Goal: Task Accomplishment & Management: Use online tool/utility

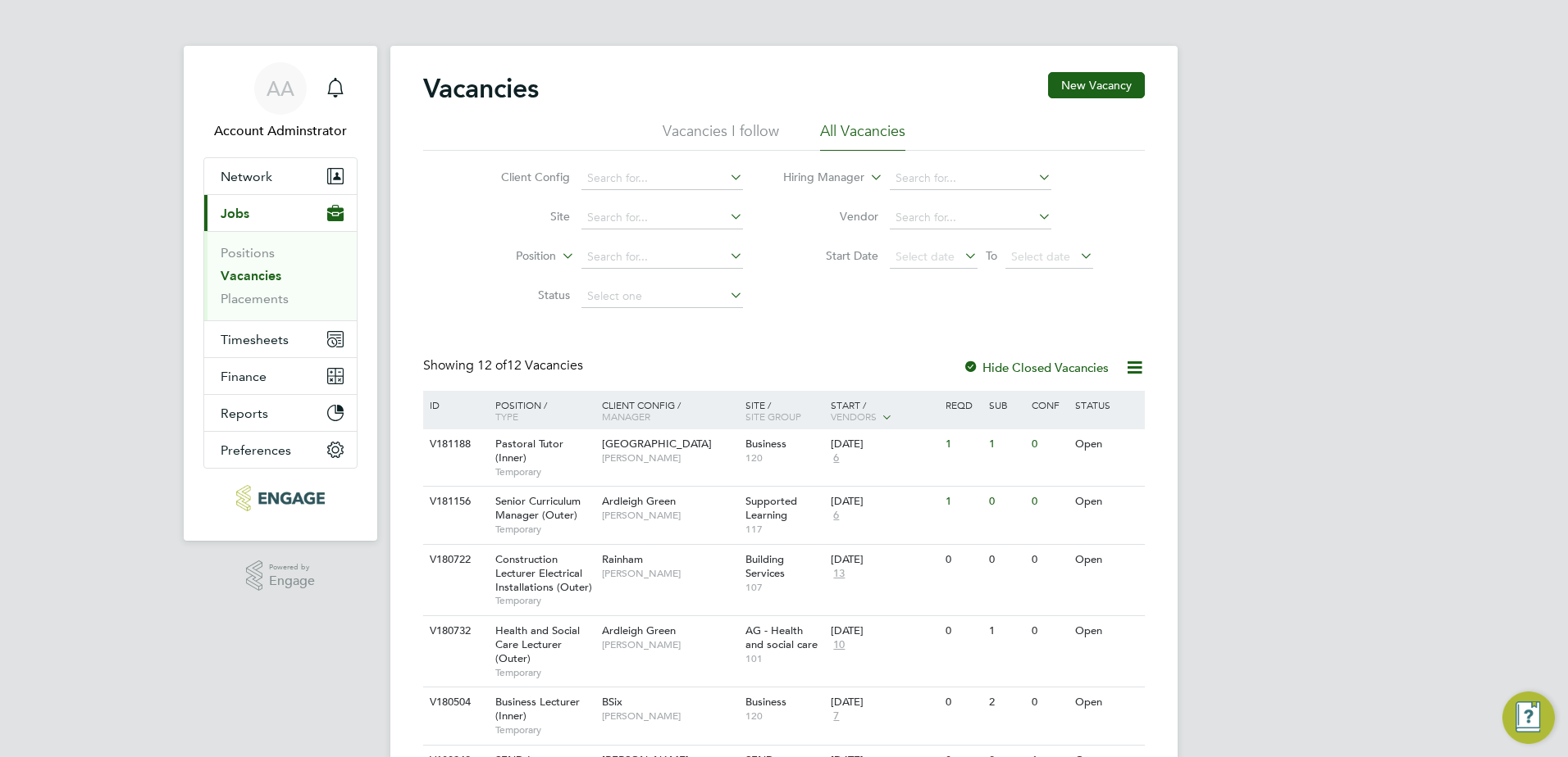
click at [257, 287] on li "Vacancies" at bounding box center [281, 280] width 123 height 23
click at [256, 280] on link "Vacancies" at bounding box center [250, 276] width 61 height 15
click at [336, 89] on icon "Main navigation" at bounding box center [335, 88] width 20 height 20
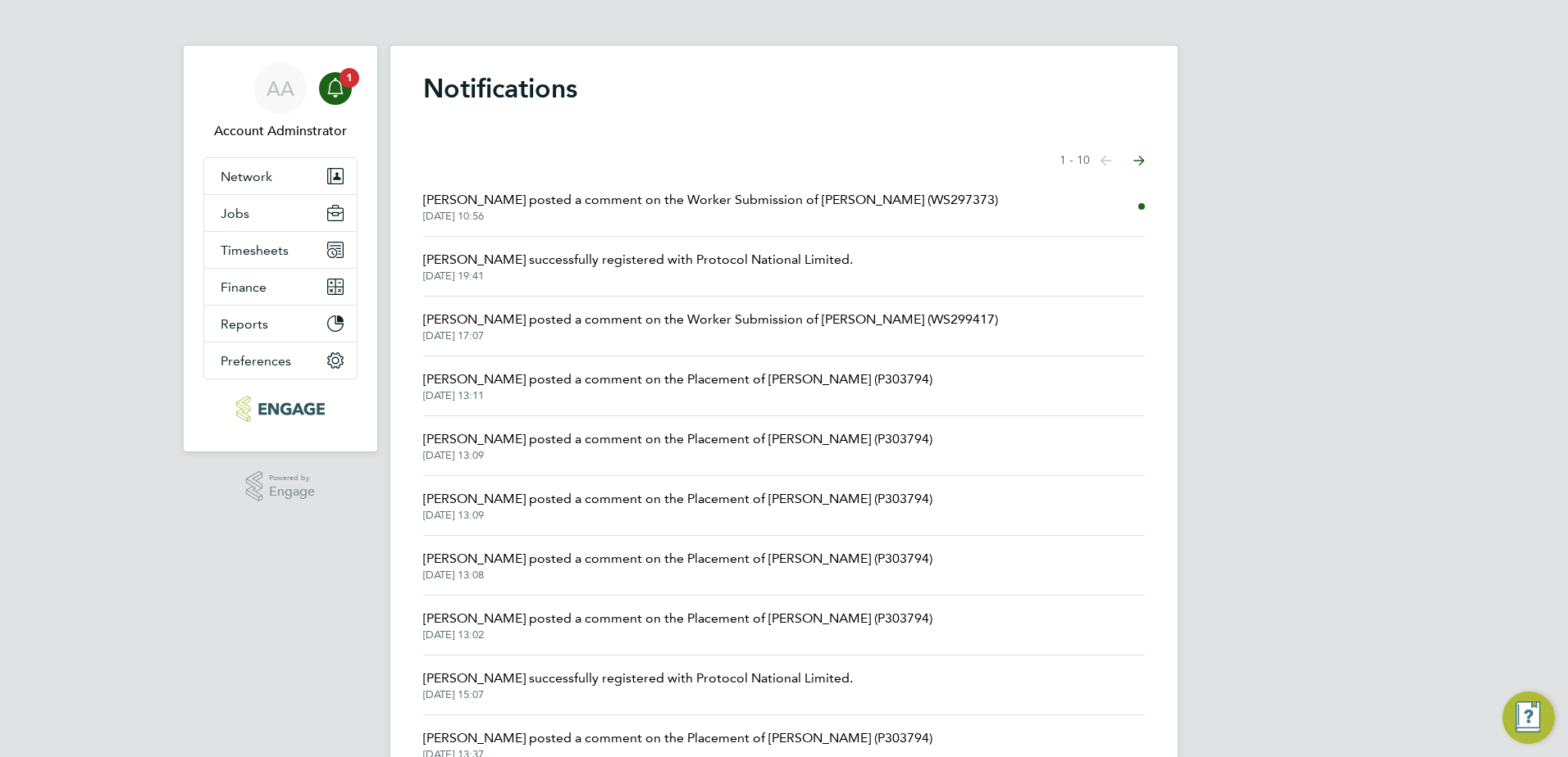
click at [673, 212] on span "[DATE] 10:56" at bounding box center [711, 216] width 575 height 13
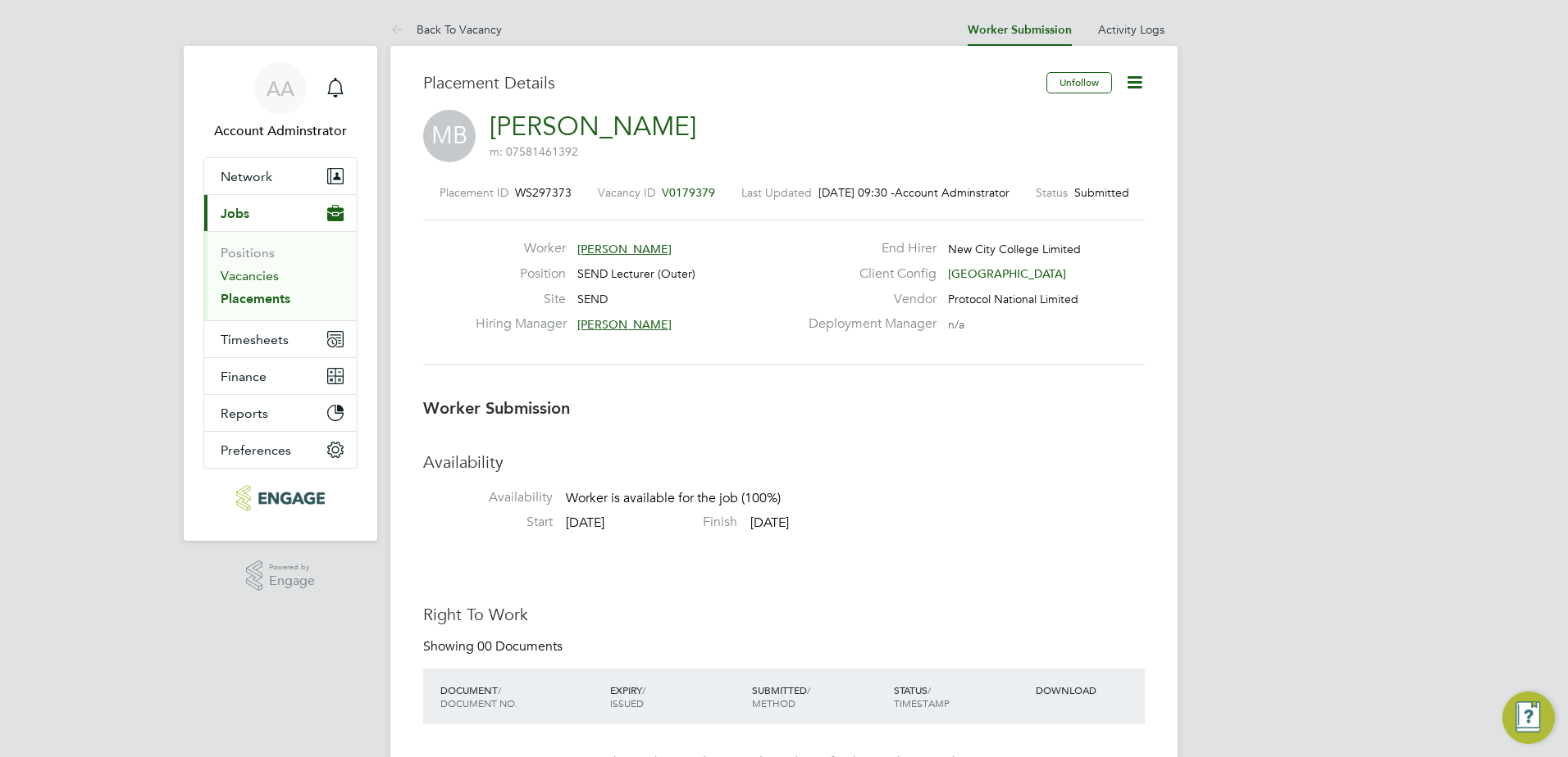
click at [260, 272] on link "Vacancies" at bounding box center [250, 276] width 59 height 15
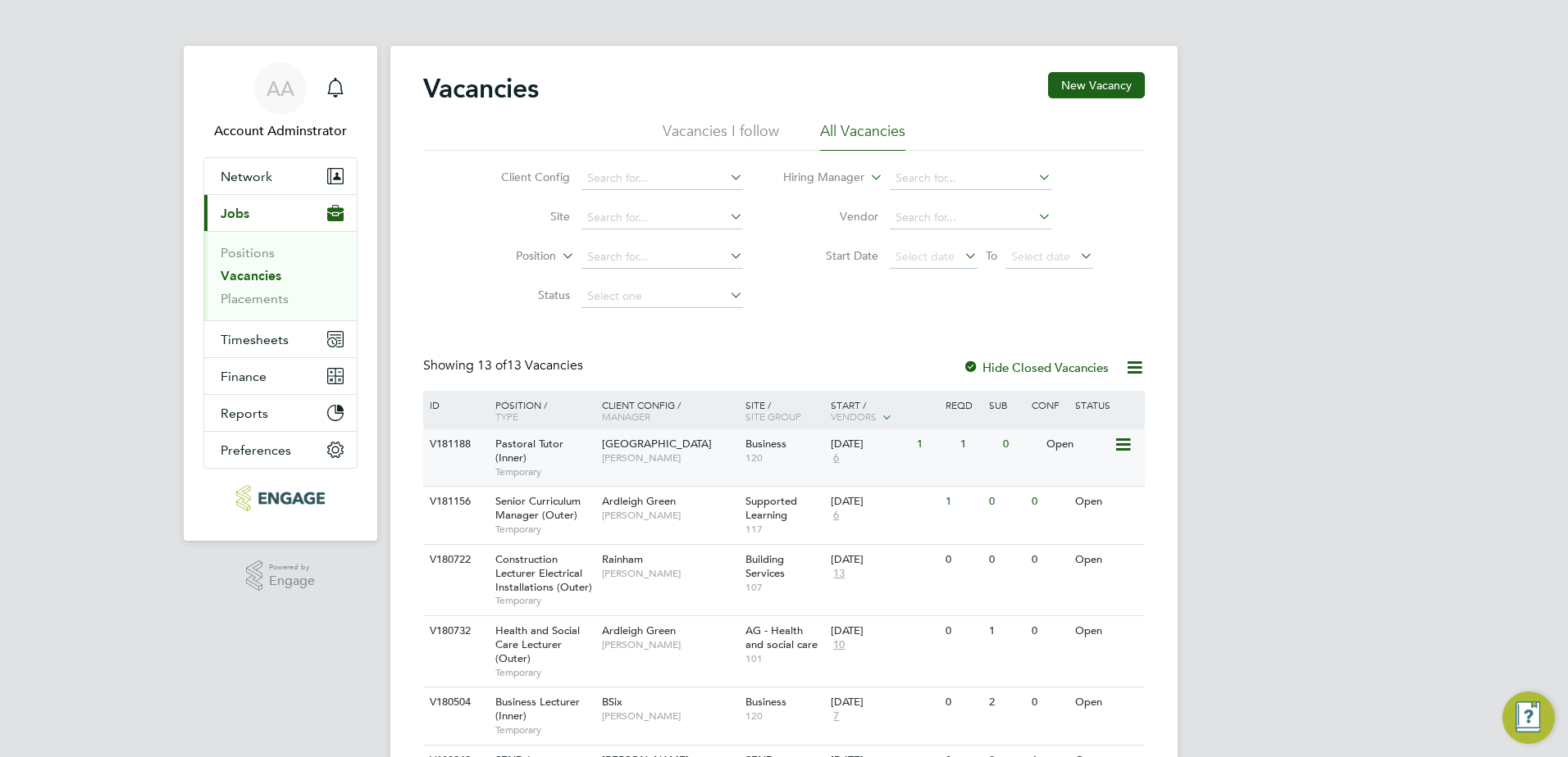
click at [517, 459] on span "Pastoral Tutor (Inner)" at bounding box center [528, 451] width 68 height 28
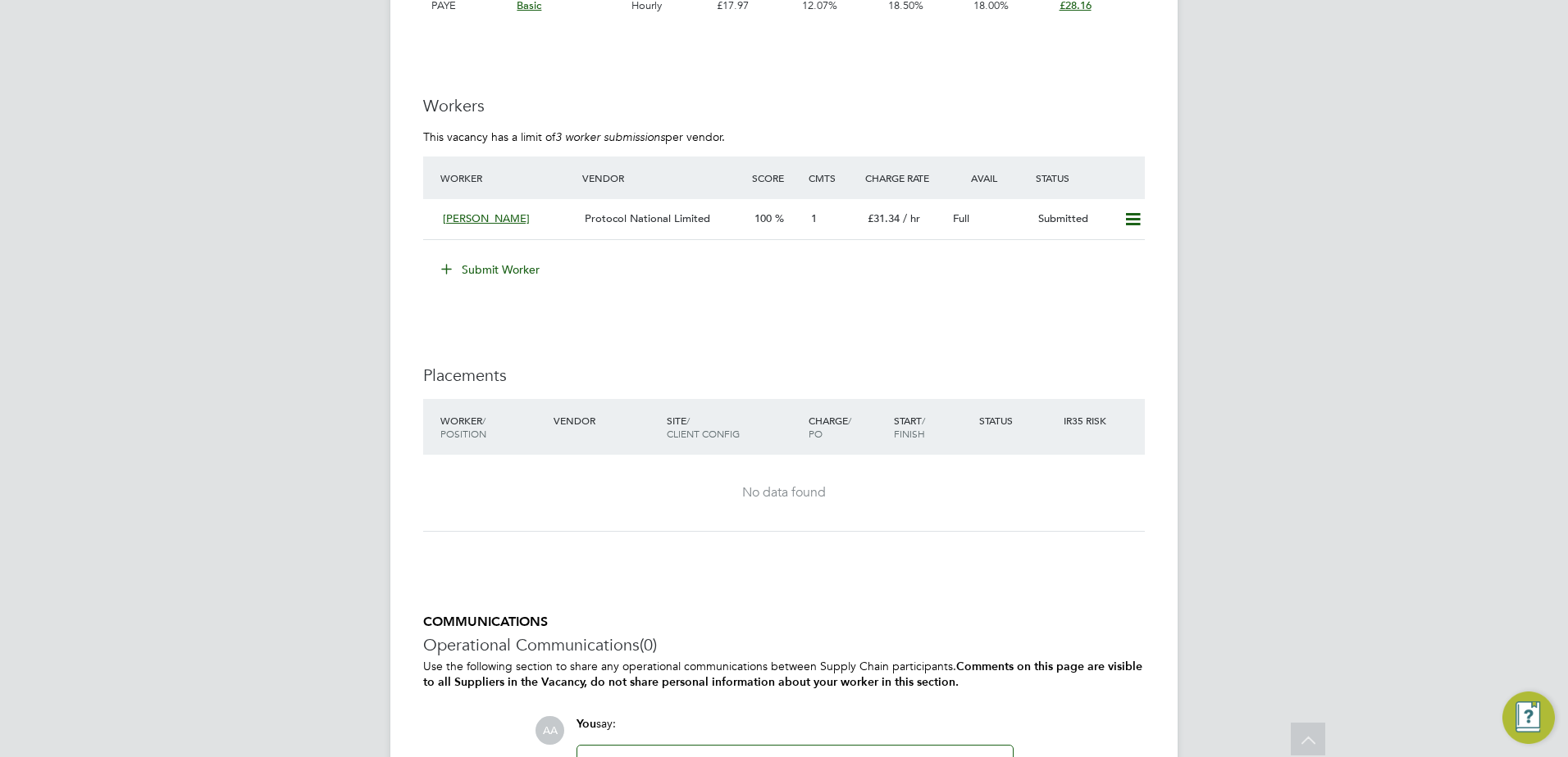
scroll to position [3312, 0]
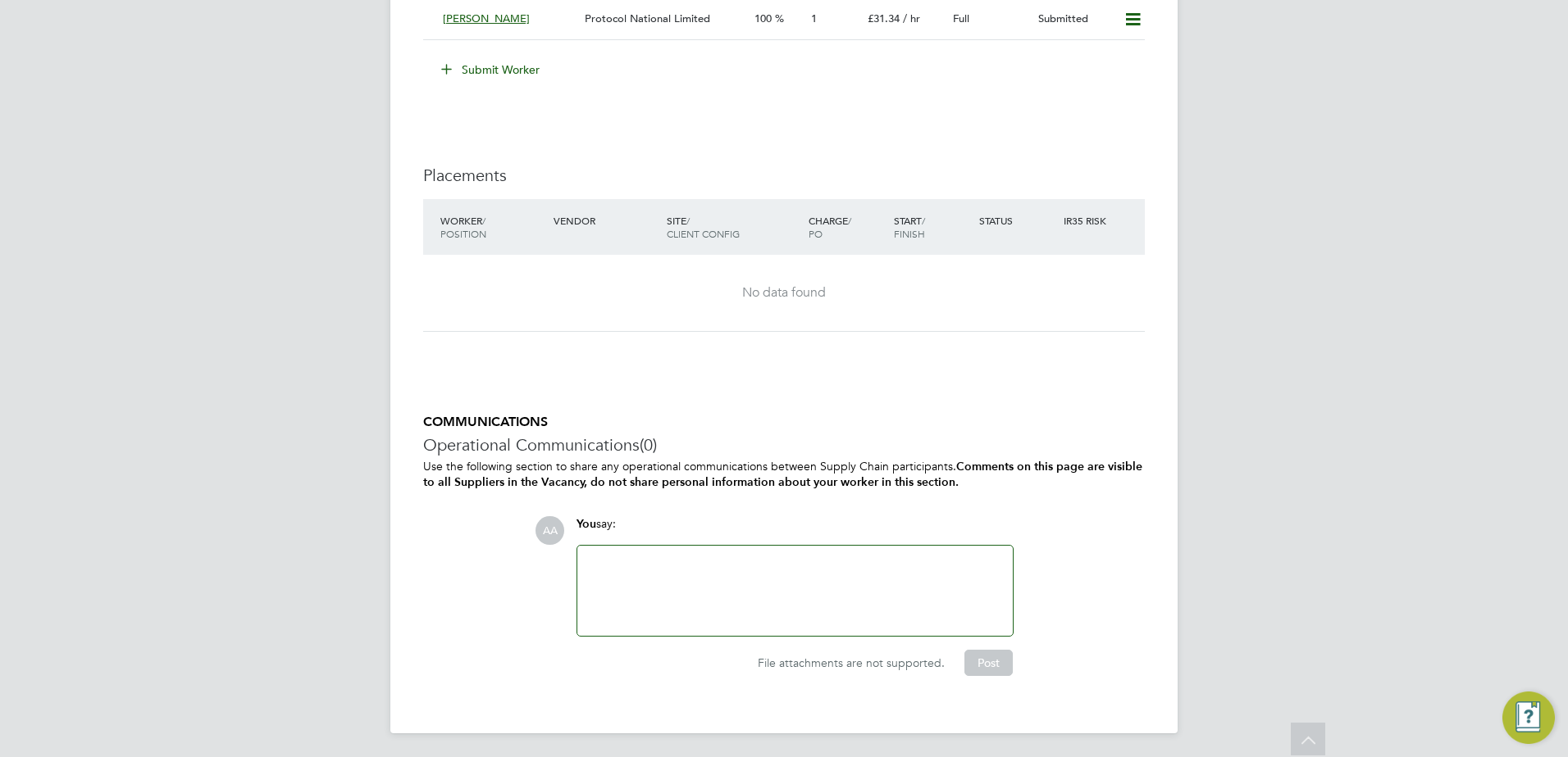
click at [619, 582] on div at bounding box center [794, 591] width 416 height 71
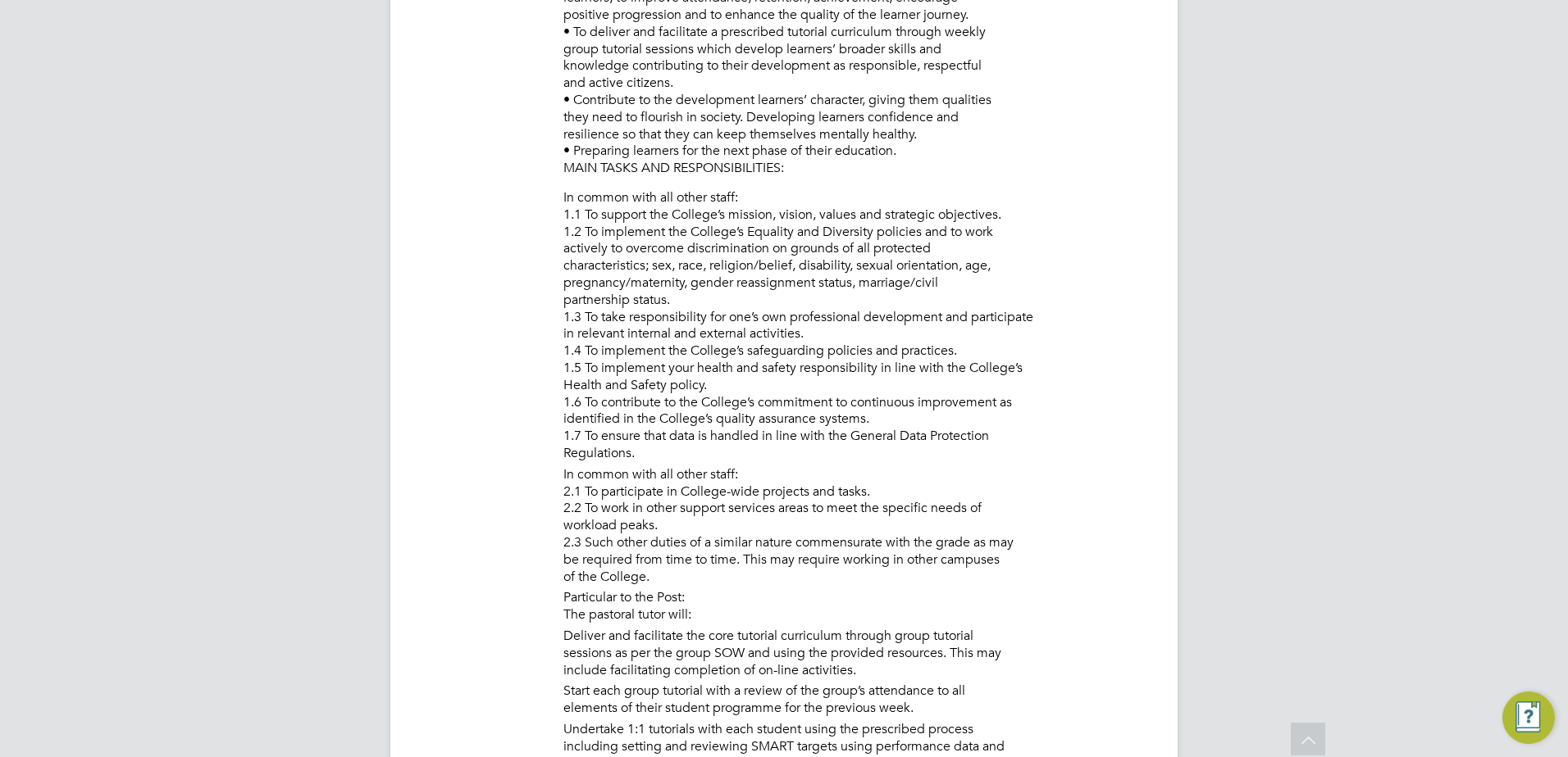
scroll to position [0, 0]
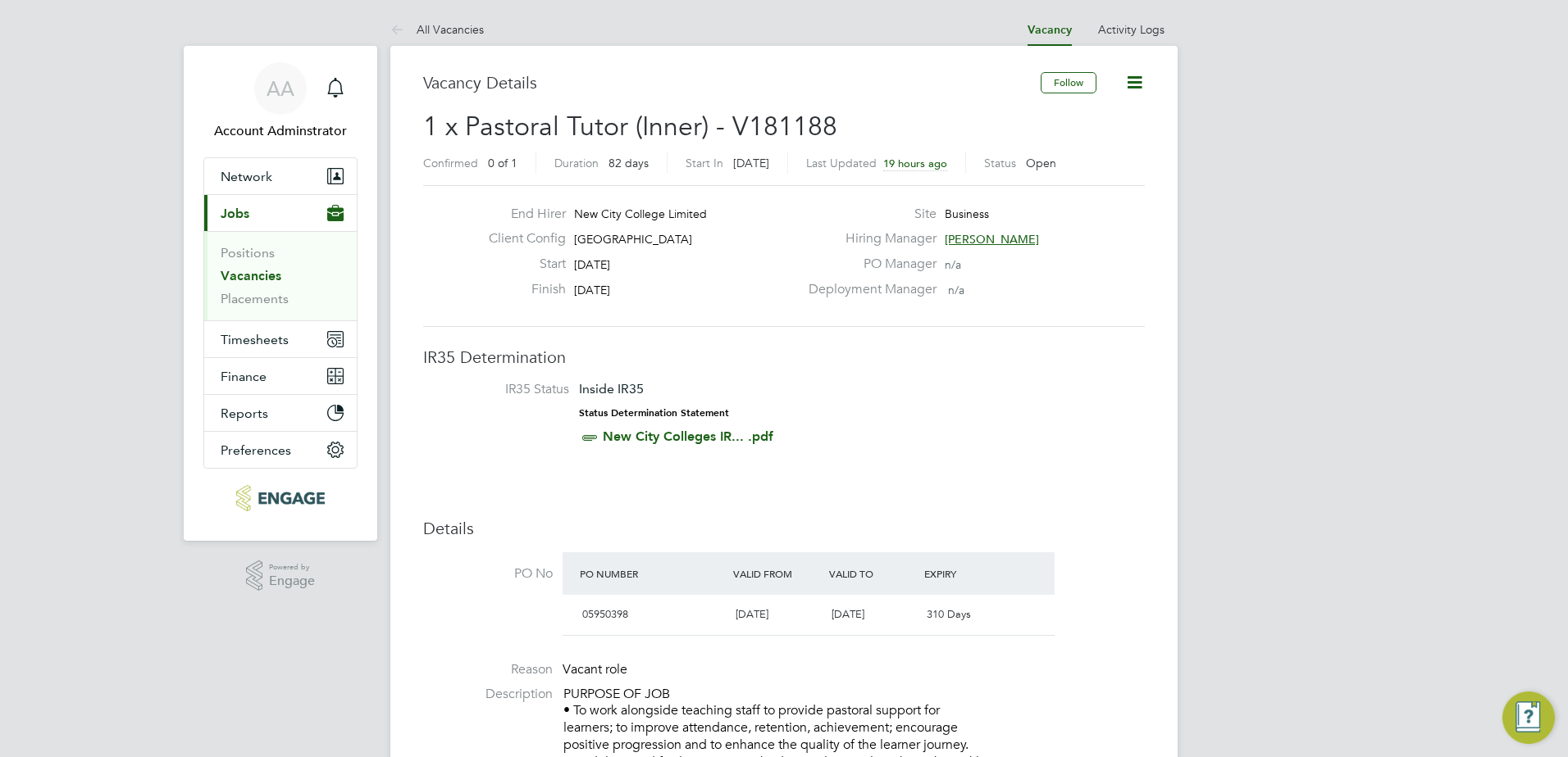
click at [259, 274] on link "Vacancies" at bounding box center [250, 276] width 61 height 15
